Goal: Find specific page/section: Find specific page/section

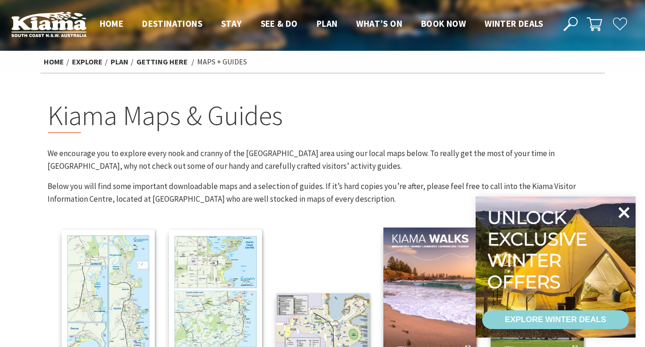
click at [627, 213] on icon at bounding box center [623, 212] width 23 height 23
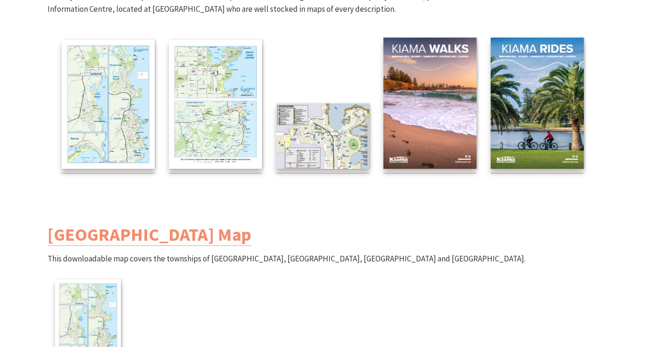
scroll to position [186, 0]
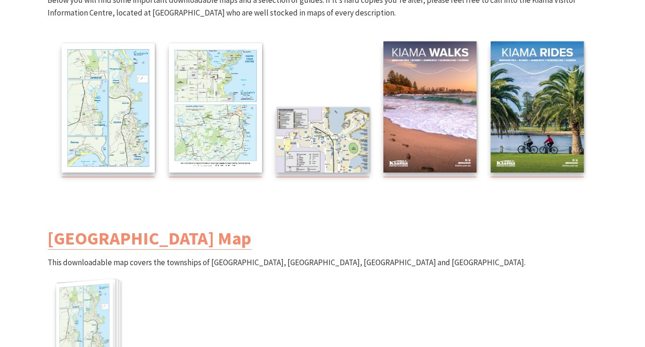
click at [86, 312] on img at bounding box center [84, 329] width 57 height 100
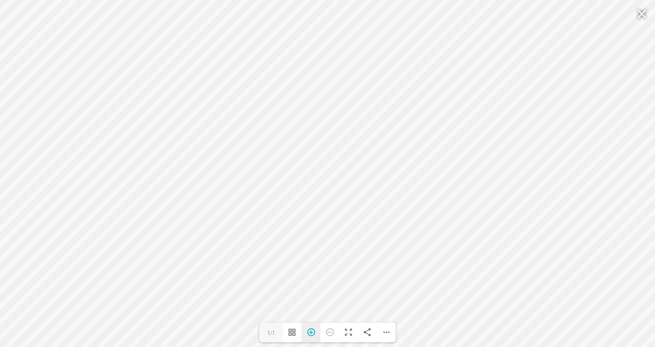
click at [309, 333] on div "Zoom In" at bounding box center [311, 333] width 19 height 20
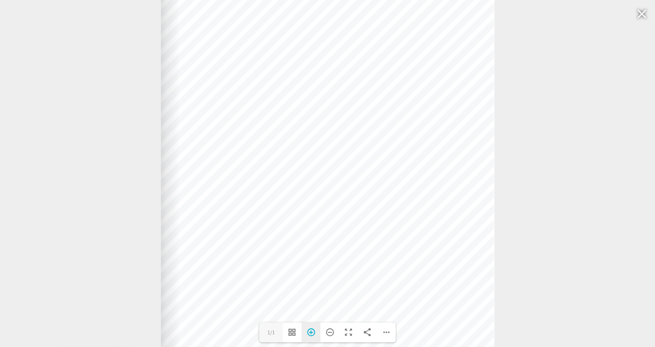
click at [310, 333] on div "Zoom In" at bounding box center [311, 333] width 19 height 20
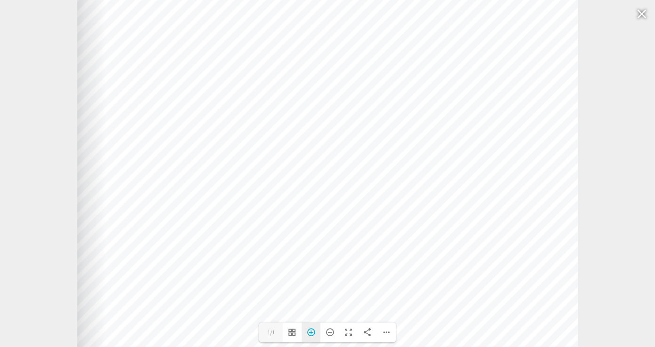
click at [310, 334] on div "Zoom In" at bounding box center [311, 333] width 19 height 20
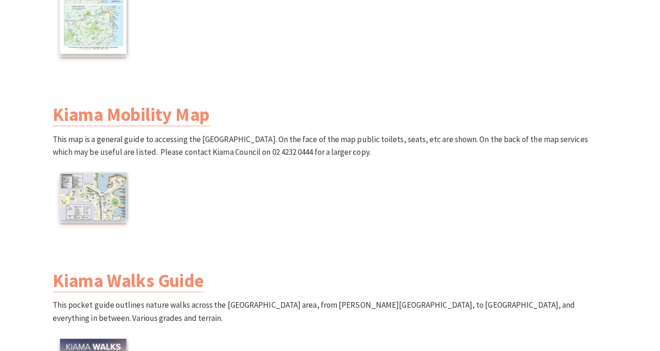
scroll to position [714, 0]
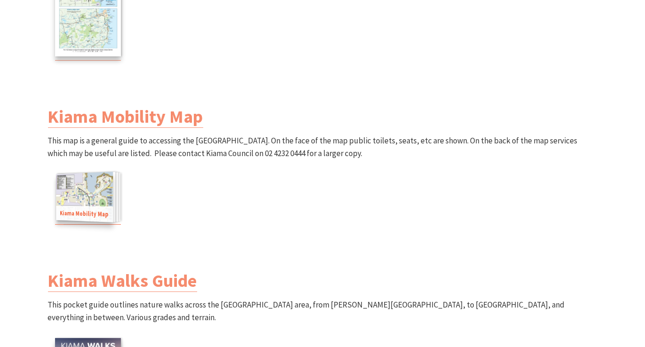
click at [84, 199] on img at bounding box center [84, 197] width 57 height 50
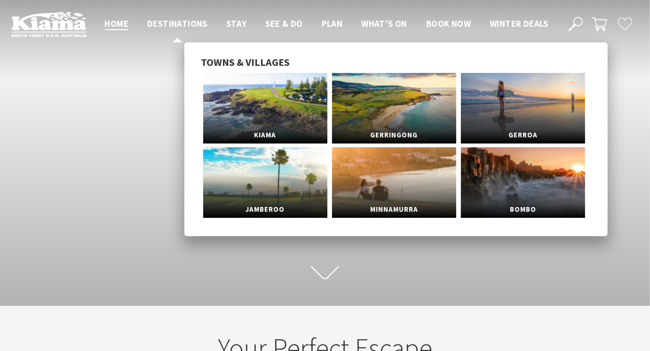
scroll to position [160, 663]
click at [273, 119] on link "Kiama" at bounding box center [265, 108] width 124 height 71
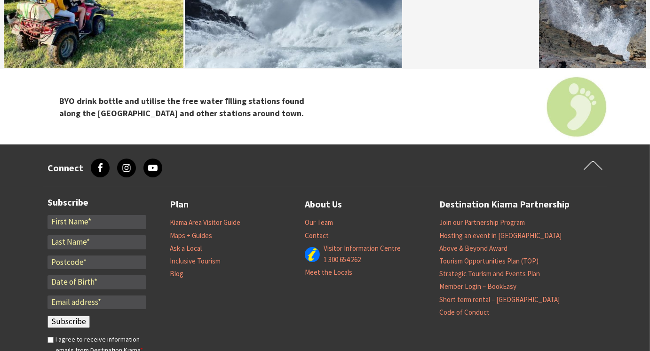
scroll to position [2969, 0]
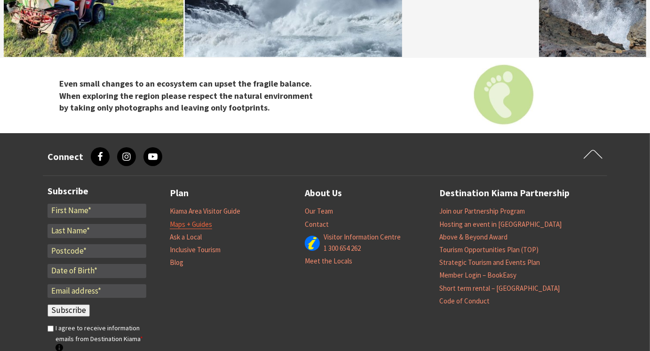
click at [180, 220] on link "Maps + Guides" at bounding box center [191, 224] width 42 height 9
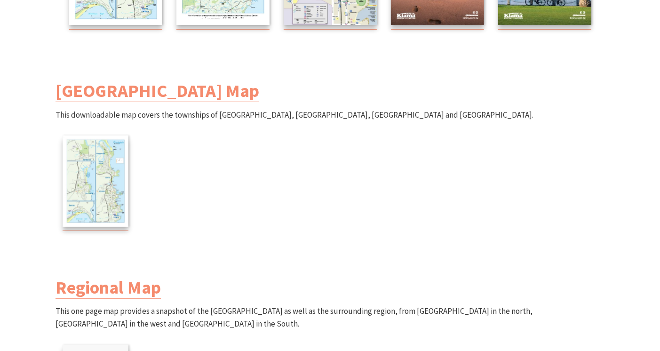
scroll to position [356, 0]
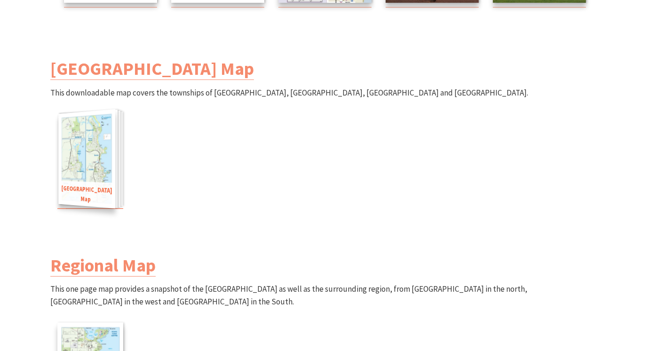
click at [98, 169] on img at bounding box center [86, 159] width 57 height 100
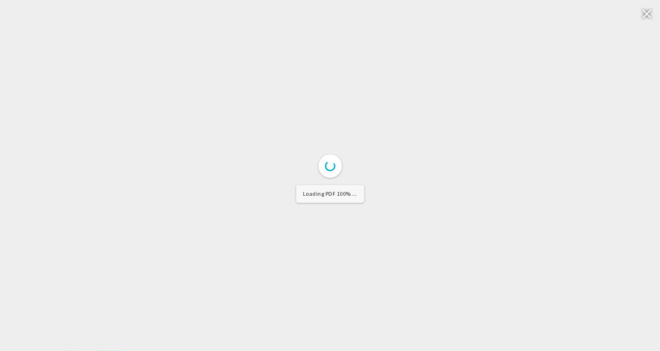
click at [98, 169] on div at bounding box center [330, 175] width 660 height 351
click at [271, 335] on label "1/1" at bounding box center [274, 336] width 24 height 20
click at [271, 335] on input "1" at bounding box center [274, 336] width 24 height 20
click at [293, 335] on div "Toggle Thumbnails" at bounding box center [295, 336] width 19 height 20
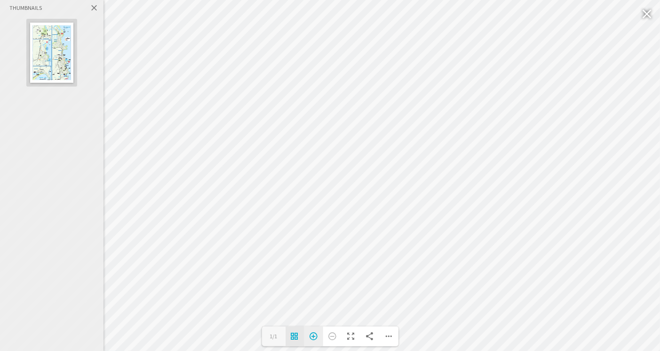
click at [313, 336] on div "Zoom In" at bounding box center [313, 336] width 19 height 20
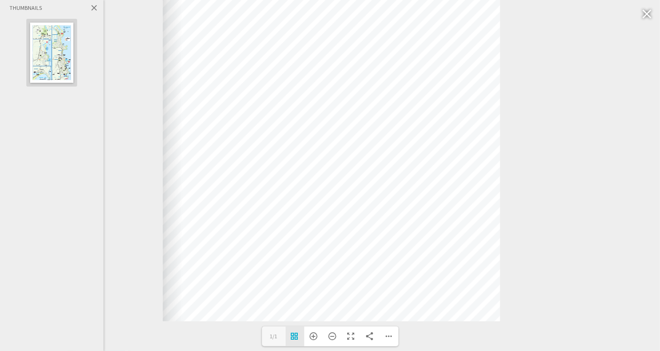
drag, startPoint x: 516, startPoint y: 271, endPoint x: 517, endPoint y: 174, distance: 97.4
click at [517, 174] on div at bounding box center [163, 86] width 962 height 469
click at [349, 335] on div "Toggle Fullscreen" at bounding box center [351, 336] width 19 height 20
drag, startPoint x: 349, startPoint y: 335, endPoint x: 400, endPoint y: 383, distance: 70.9
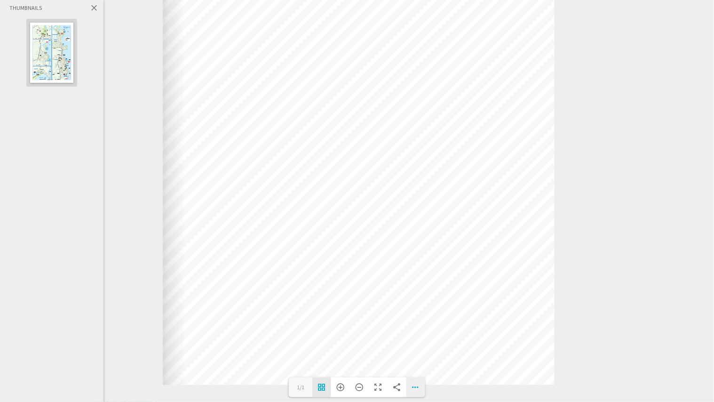
click at [416, 350] on div "Download PDF File Goto First Page Goto Last Page Turn on/off Sound" at bounding box center [415, 387] width 19 height 20
click at [578, 350] on div at bounding box center [358, 122] width 1062 height 583
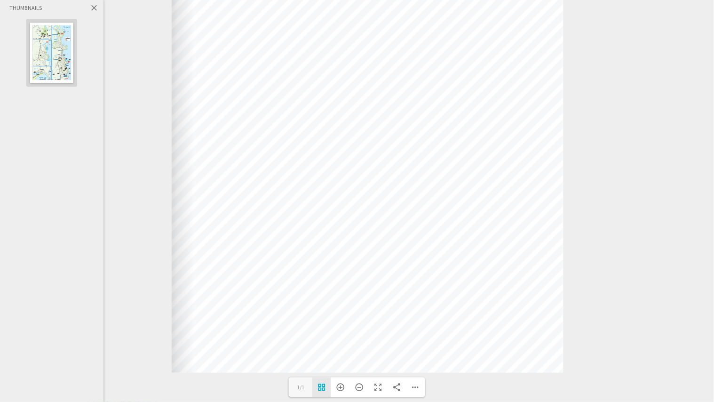
drag, startPoint x: 511, startPoint y: 114, endPoint x: 520, endPoint y: 186, distance: 72.1
click at [520, 186] on div at bounding box center [368, 100] width 392 height 545
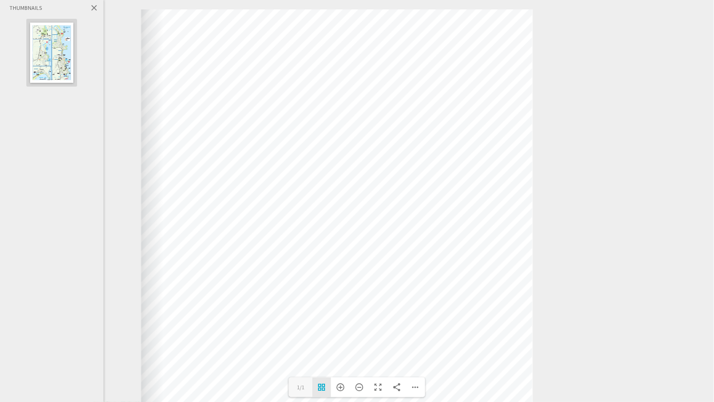
drag, startPoint x: 589, startPoint y: 131, endPoint x: 553, endPoint y: 346, distance: 218.0
click at [553, 350] on div at bounding box center [141, 281] width 1042 height 545
click at [95, 8] on div "Close" at bounding box center [94, 8] width 19 height 17
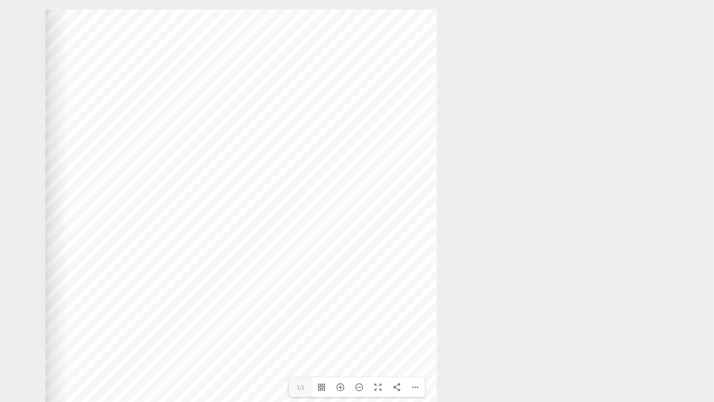
drag, startPoint x: 618, startPoint y: 59, endPoint x: 539, endPoint y: 331, distance: 282.7
click at [536, 346] on div at bounding box center [45, 281] width 1042 height 545
drag, startPoint x: 528, startPoint y: 38, endPoint x: 534, endPoint y: 275, distance: 237.2
click at [534, 254] on div at bounding box center [51, 281] width 1042 height 545
drag, startPoint x: 534, startPoint y: 275, endPoint x: 527, endPoint y: 344, distance: 69.0
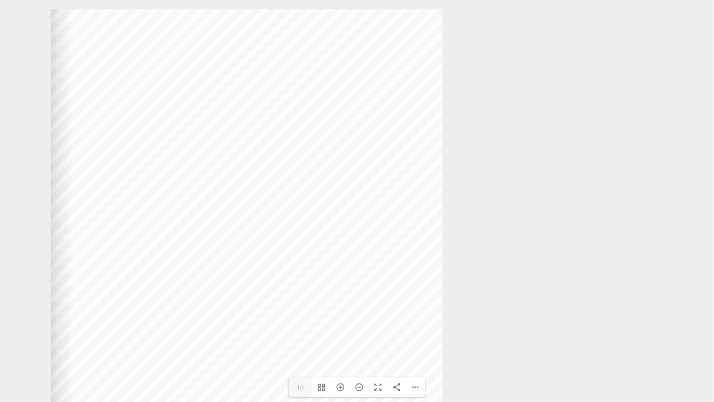
click at [530, 317] on div at bounding box center [51, 281] width 1042 height 545
drag, startPoint x: 527, startPoint y: 344, endPoint x: 551, endPoint y: 285, distance: 63.9
click at [519, 350] on div at bounding box center [50, 281] width 1042 height 545
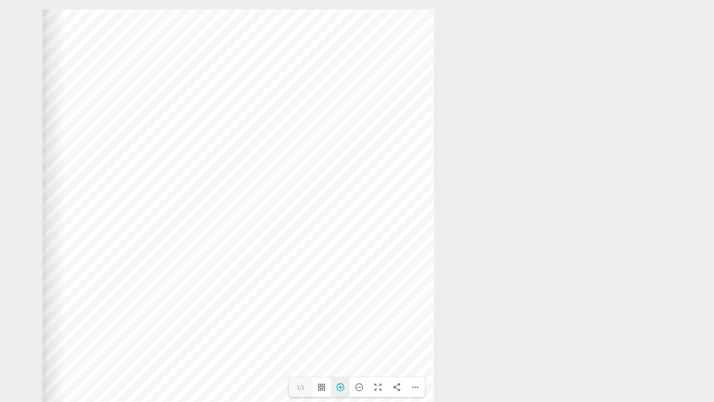
drag, startPoint x: 342, startPoint y: 386, endPoint x: 342, endPoint y: 391, distance: 4.7
click at [342, 350] on div "Zoom In" at bounding box center [340, 387] width 19 height 20
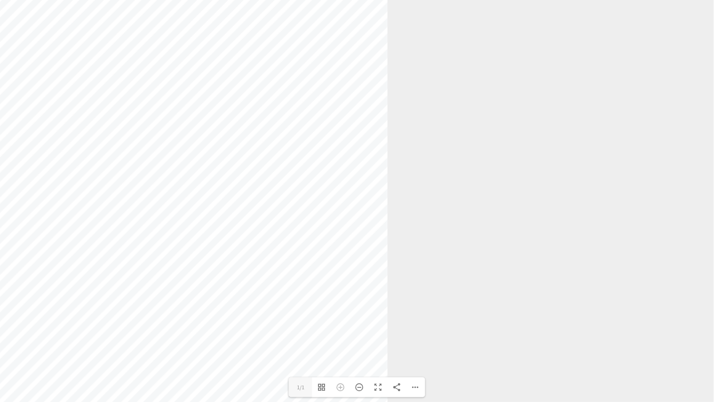
drag, startPoint x: 648, startPoint y: 114, endPoint x: 564, endPoint y: 0, distance: 141.7
click at [564, 0] on div at bounding box center [117, 231] width 1460 height 791
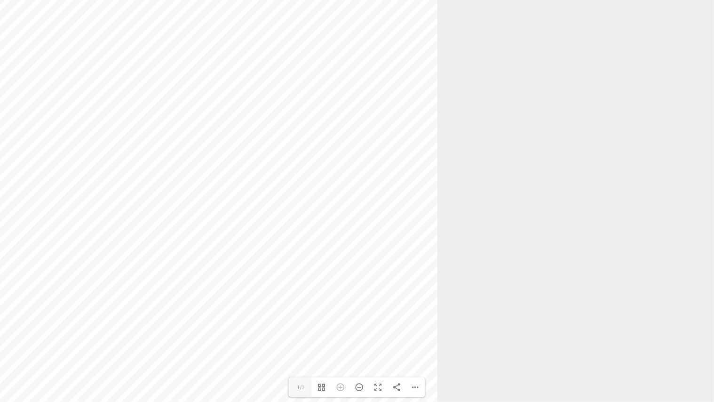
drag, startPoint x: 502, startPoint y: 284, endPoint x: 559, endPoint y: 144, distance: 151.0
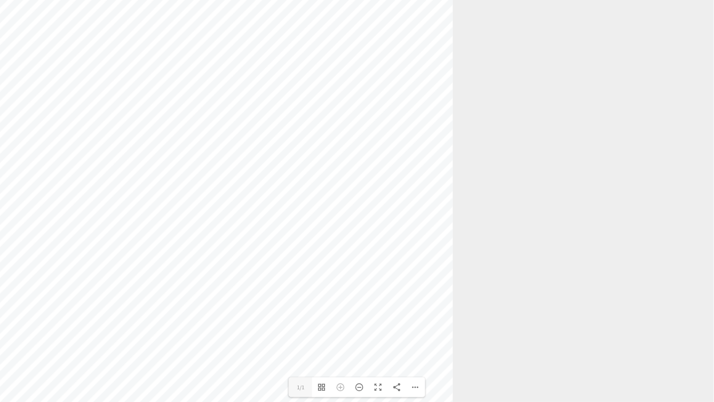
drag, startPoint x: 713, startPoint y: 189, endPoint x: 675, endPoint y: 239, distance: 63.8
click at [650, 196] on div at bounding box center [182, 85] width 1460 height 791
drag, startPoint x: 646, startPoint y: 330, endPoint x: 655, endPoint y: 252, distance: 78.1
click at [650, 318] on div at bounding box center [180, 168] width 1460 height 791
drag, startPoint x: 589, startPoint y: 150, endPoint x: 589, endPoint y: 398, distance: 247.9
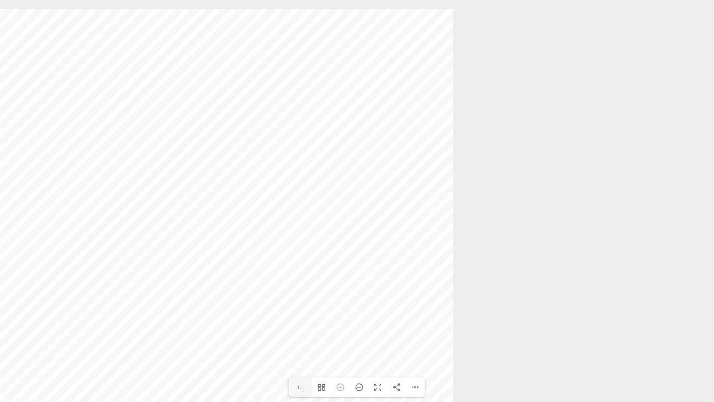
drag, startPoint x: 552, startPoint y: 244, endPoint x: 539, endPoint y: 294, distance: 52.0
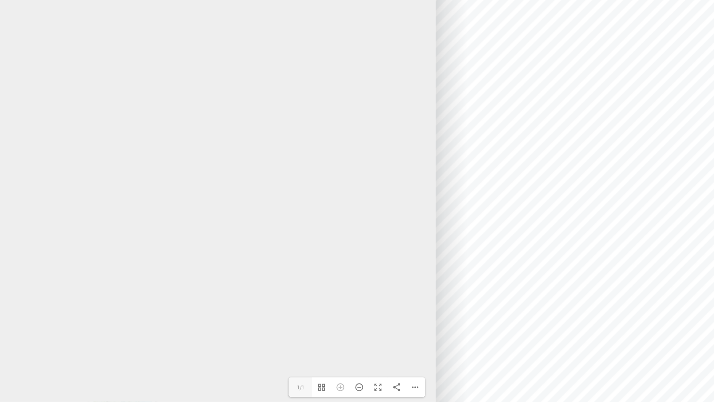
drag, startPoint x: 119, startPoint y: 319, endPoint x: 636, endPoint y: 0, distance: 607.5
click at [636, 0] on div at bounding box center [707, 67] width 542 height 753
click at [301, 350] on label "1/1" at bounding box center [301, 387] width 24 height 20
click at [301, 350] on input "1" at bounding box center [301, 387] width 24 height 20
click at [323, 350] on div "Toggle Thumbnails" at bounding box center [321, 387] width 19 height 20
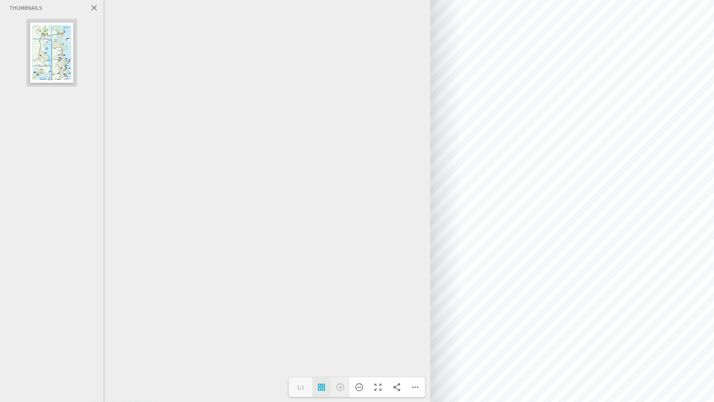
click at [342, 350] on div "Zoom In" at bounding box center [340, 387] width 19 height 20
click at [358, 350] on div "Zoom Out" at bounding box center [359, 387] width 19 height 20
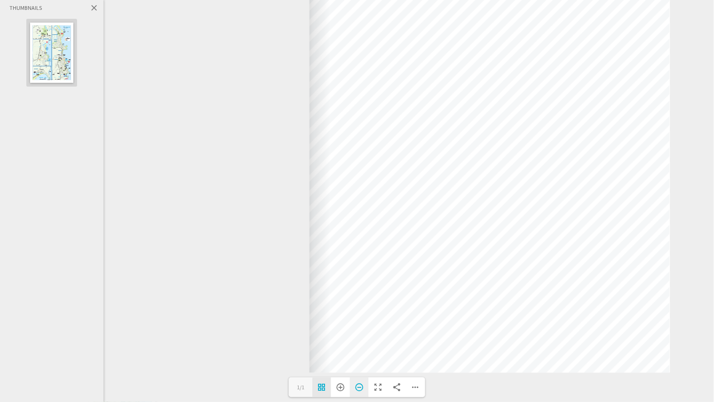
click at [358, 350] on div "Zoom Out" at bounding box center [359, 387] width 19 height 20
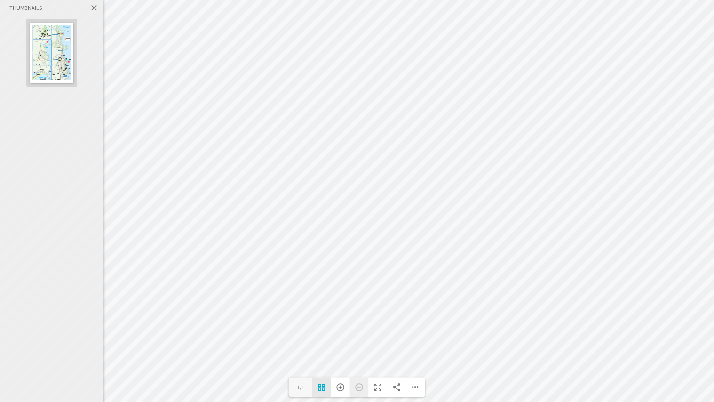
click at [358, 350] on div "Zoom Out" at bounding box center [359, 387] width 19 height 20
click at [381, 350] on div "Toggle Fullscreen" at bounding box center [378, 387] width 19 height 20
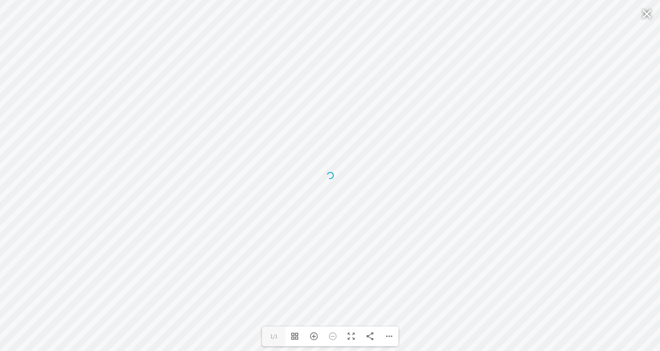
scroll to position [356, 0]
